Goal: Information Seeking & Learning: Learn about a topic

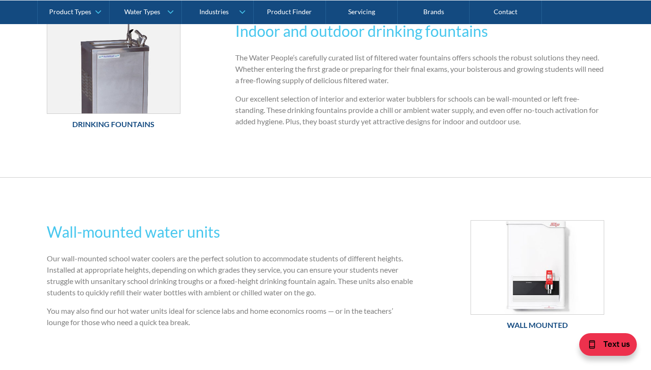
scroll to position [354, 0]
click at [99, 94] on img at bounding box center [113, 66] width 133 height 94
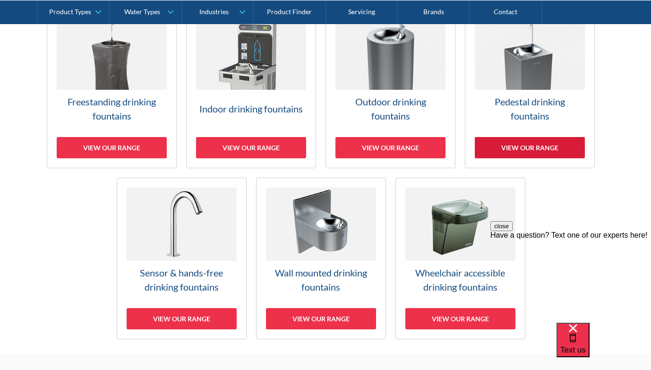
scroll to position [305, 0]
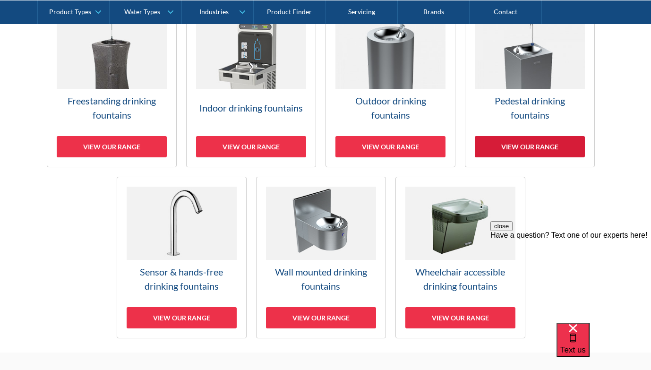
click at [518, 147] on div "View our range" at bounding box center [530, 146] width 110 height 21
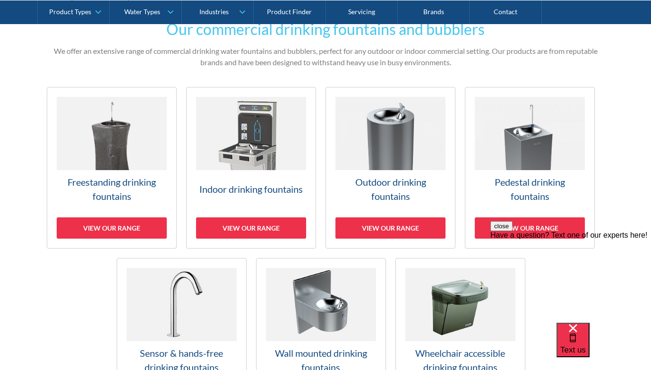
scroll to position [224, 0]
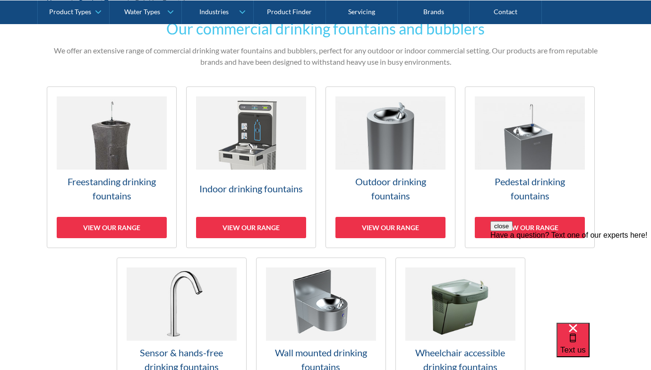
click at [242, 166] on img at bounding box center [251, 132] width 110 height 73
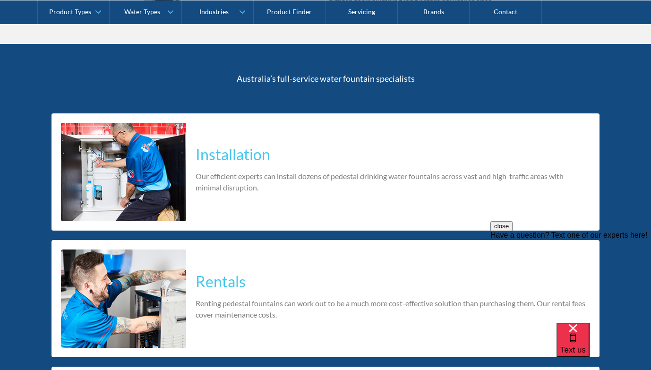
scroll to position [1303, 0]
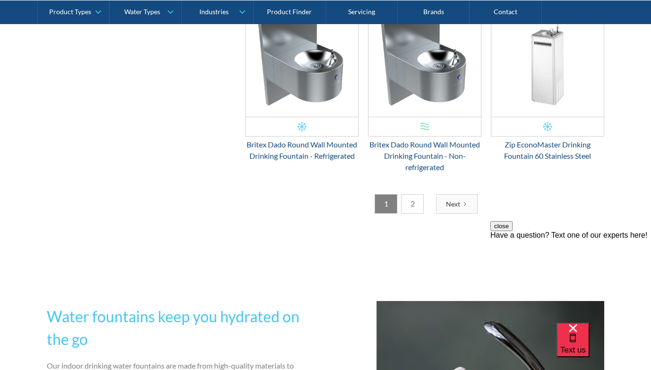
scroll to position [1653, 0]
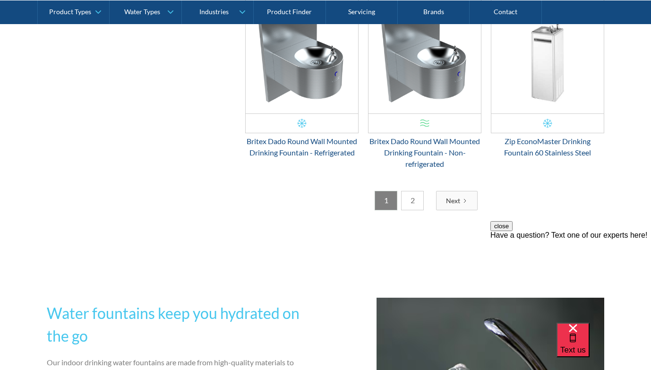
click at [415, 197] on link "2" at bounding box center [412, 200] width 23 height 19
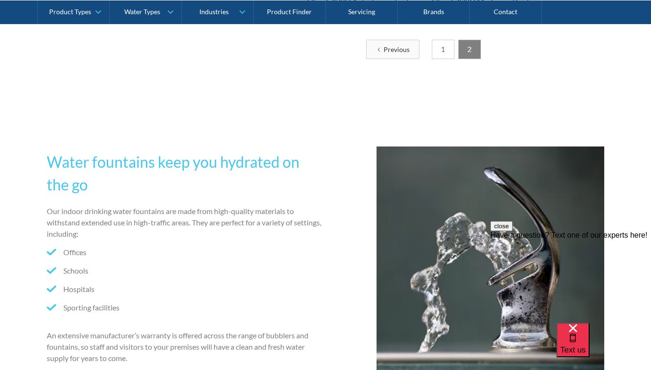
scroll to position [1608, 0]
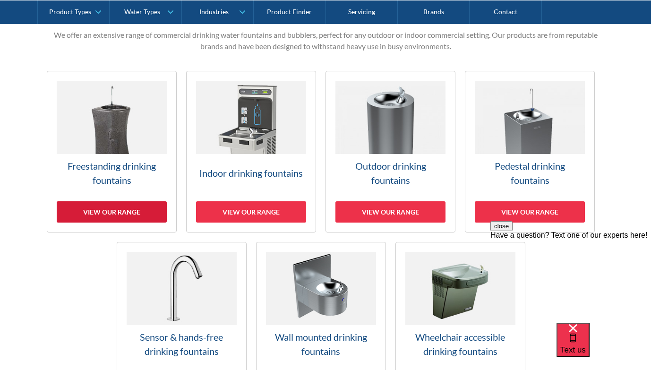
click at [110, 206] on div "View our range" at bounding box center [112, 211] width 110 height 21
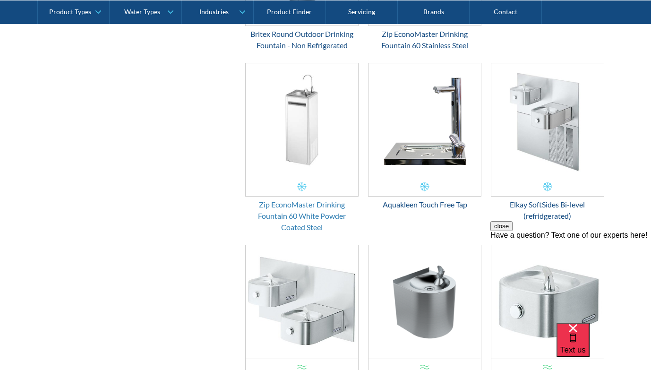
scroll to position [881, 0]
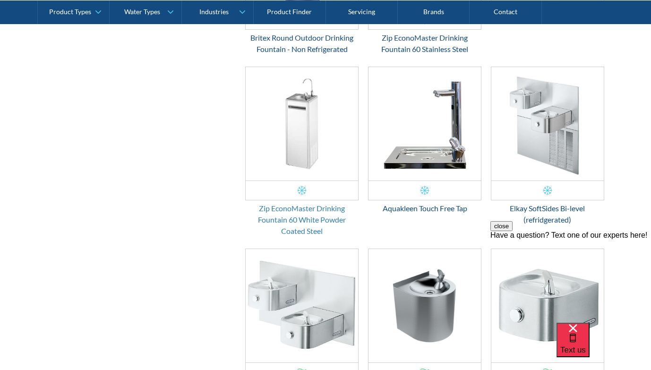
click at [303, 217] on div "Zip EconoMaster Drinking Fountain 60 White Powder Coated Steel" at bounding box center [301, 220] width 113 height 34
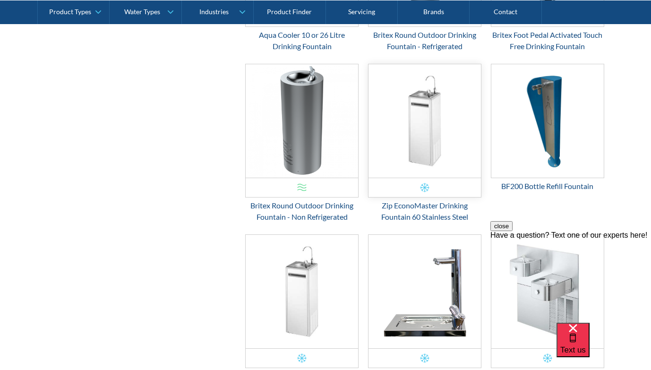
scroll to position [713, 0]
click at [407, 207] on div "Zip EconoMaster Drinking Fountain 60 Stainless Steel" at bounding box center [424, 212] width 113 height 23
click at [287, 295] on img "Email Form 3" at bounding box center [302, 292] width 112 height 113
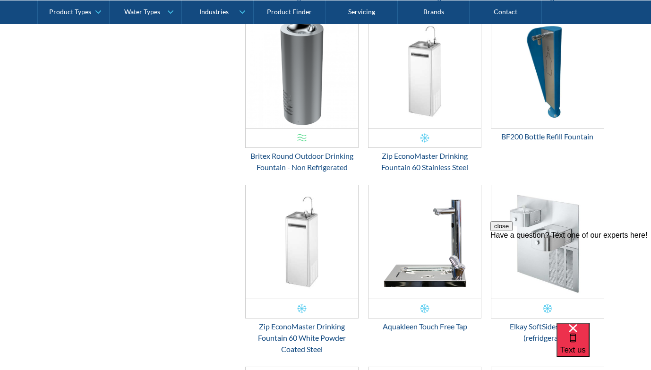
scroll to position [764, 0]
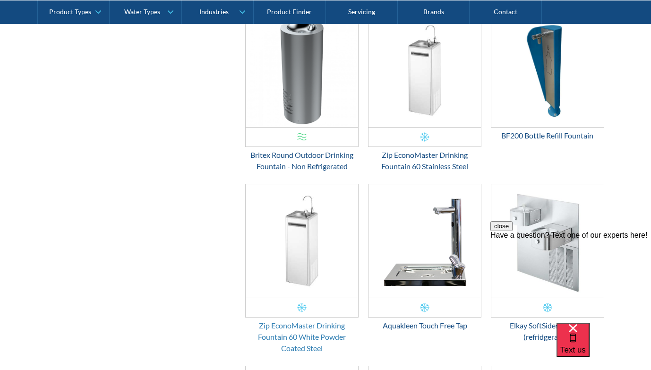
click at [305, 336] on div "Zip EconoMaster Drinking Fountain 60 White Powder Coated Steel" at bounding box center [301, 337] width 113 height 34
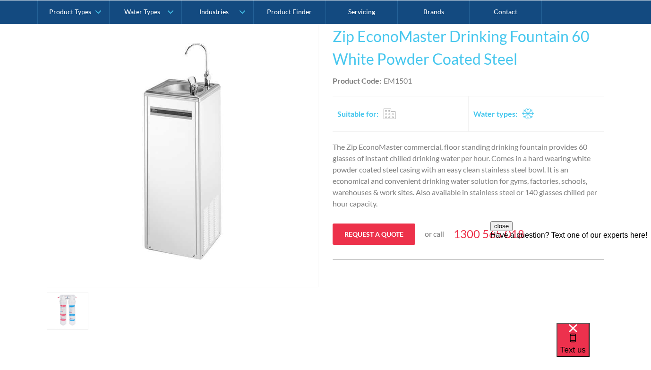
scroll to position [217, 0]
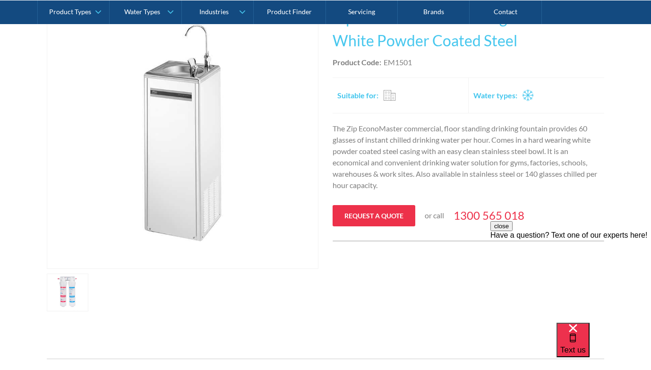
click at [70, 290] on div "Billi $300 Cash Back Offer View Range" at bounding box center [41, 320] width 189 height 61
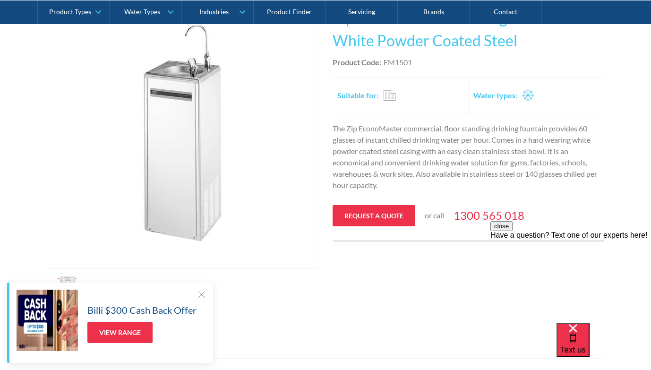
click at [203, 294] on div at bounding box center [200, 294] width 9 height 9
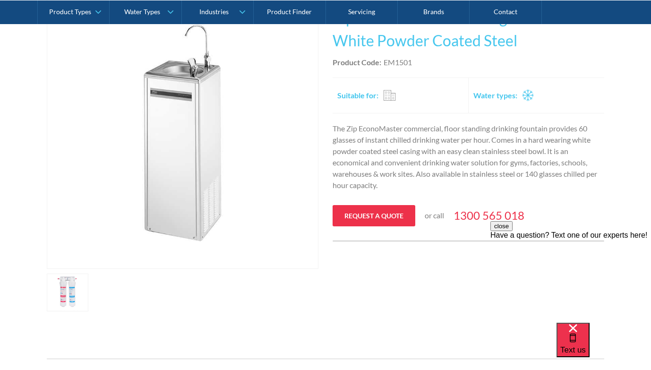
click at [72, 290] on link "open lightbox" at bounding box center [68, 292] width 42 height 38
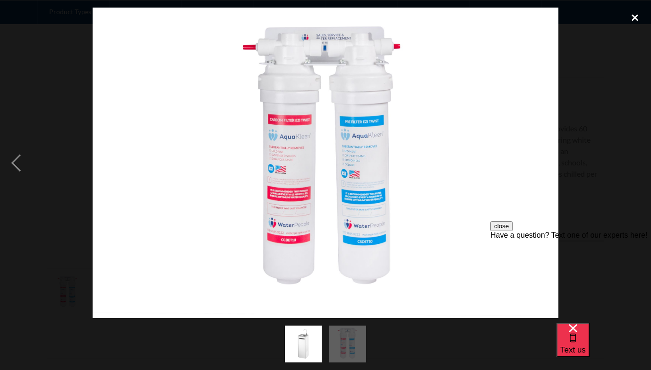
click at [636, 17] on div "close lightbox" at bounding box center [635, 18] width 32 height 21
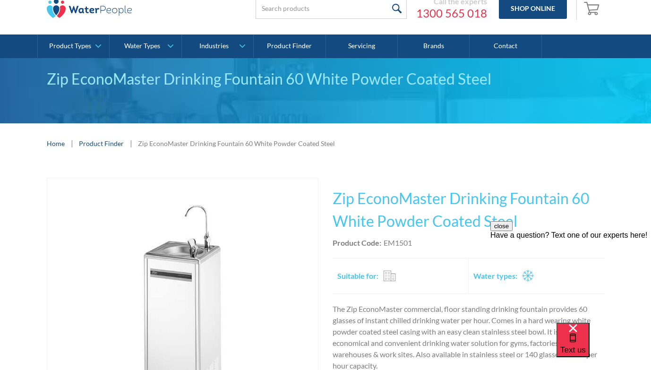
scroll to position [37, 0]
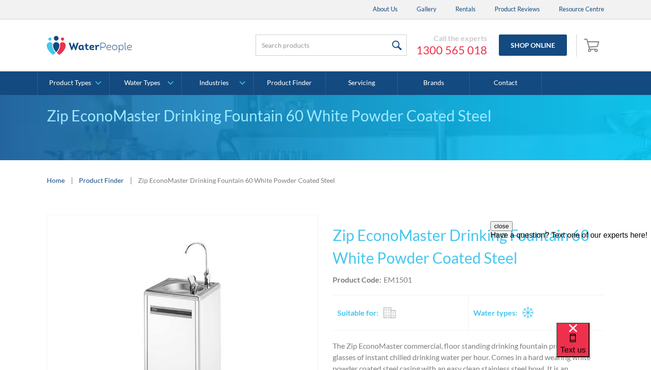
click at [326, 205] on div "Play video Fits Most Brands Best Seller No items found. This tap design is incl…" at bounding box center [325, 371] width 651 height 342
